Goal: Find specific page/section: Find specific page/section

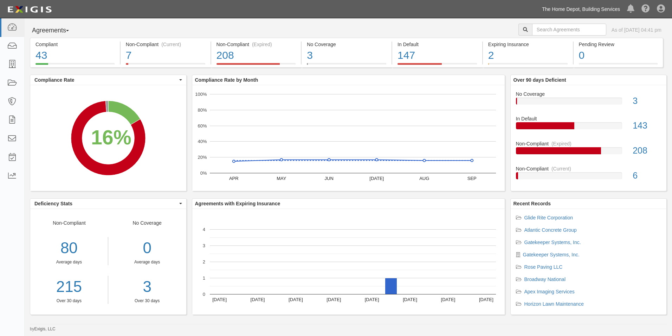
click at [547, 10] on link "The Home Depot, Building Services" at bounding box center [581, 9] width 85 height 14
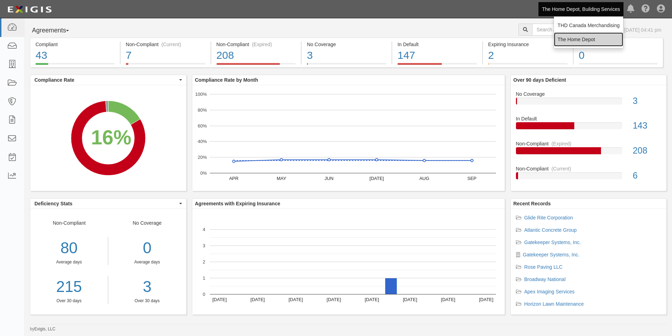
click at [569, 40] on link "The Home Depot" at bounding box center [588, 39] width 69 height 14
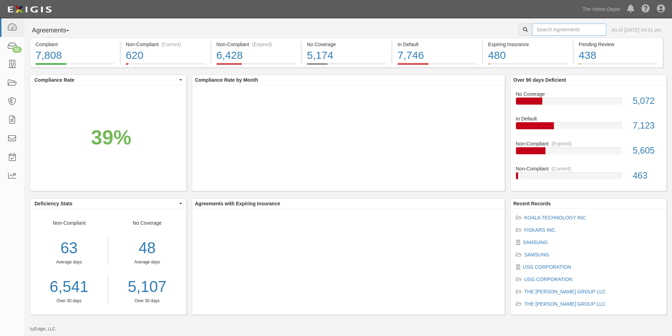
click at [574, 34] on input "text" at bounding box center [569, 30] width 74 height 12
paste input "IDEAL CLAMP PRODUCTS INC"
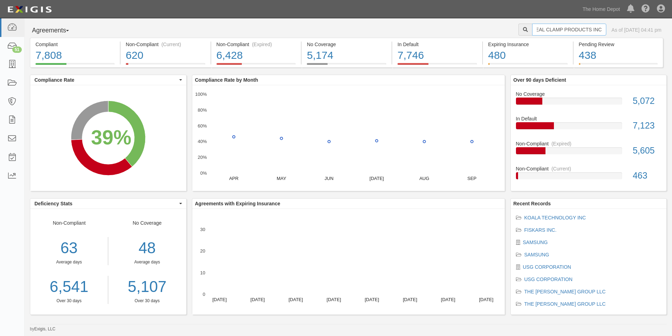
type input "IDEAL CLAMP PRODUCTS INC"
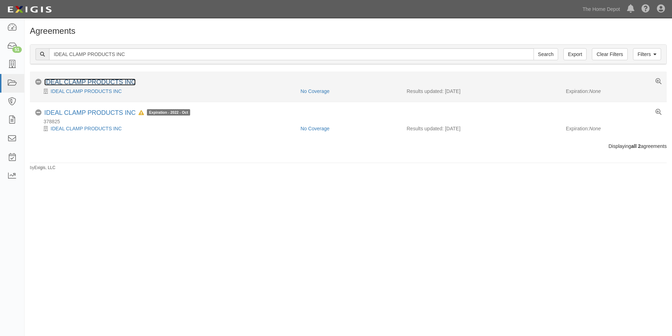
click at [113, 83] on link "IDEAL CLAMP PRODUCTS INC" at bounding box center [89, 81] width 91 height 7
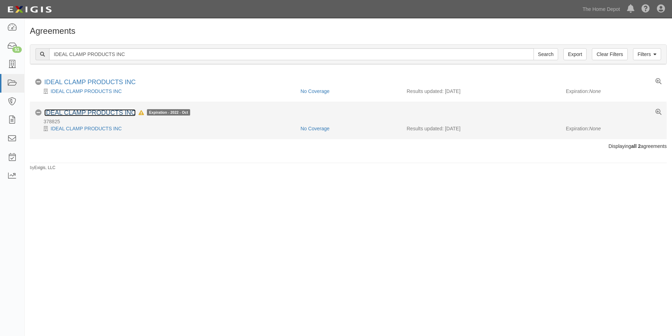
click at [87, 111] on link "IDEAL CLAMP PRODUCTS INC" at bounding box center [89, 112] width 91 height 7
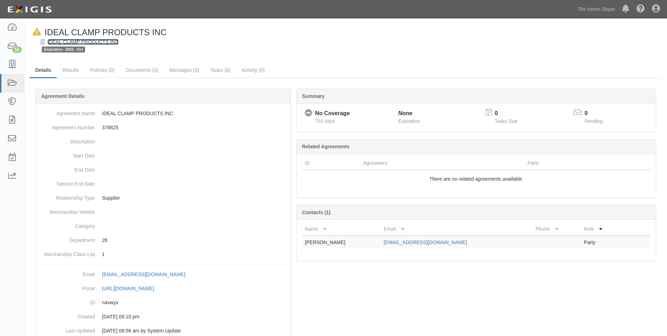
click at [98, 44] on link "IDEAL CLAMP PRODUCTS INC" at bounding box center [82, 42] width 71 height 6
